Goal: Information Seeking & Learning: Learn about a topic

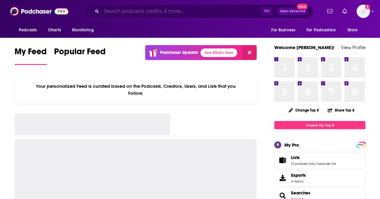
click at [165, 15] on input "Search podcasts, credits, & more..." at bounding box center [182, 11] width 160 height 10
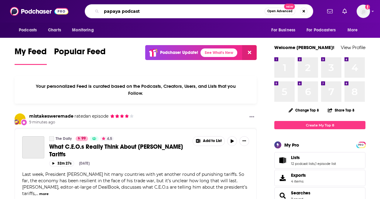
type input "papaya podcast"
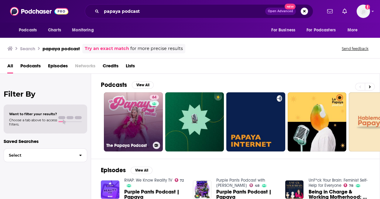
click at [113, 109] on link "64 The Papaya Podcast" at bounding box center [133, 121] width 59 height 59
